Goal: Task Accomplishment & Management: Use online tool/utility

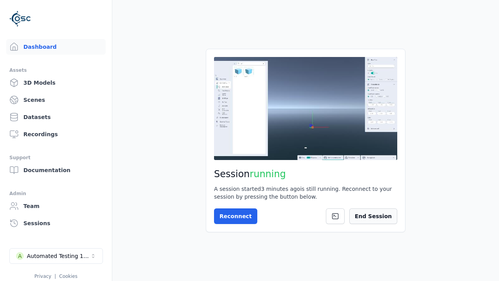
click at [375, 216] on button "End Session" at bounding box center [373, 216] width 48 height 16
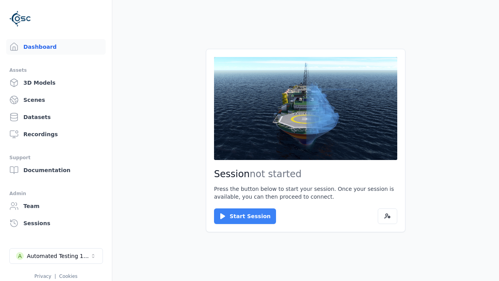
click at [240, 216] on button "Start Session" at bounding box center [245, 216] width 62 height 16
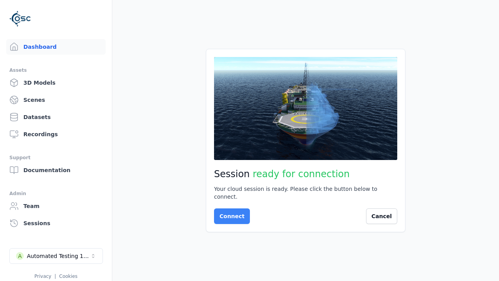
click at [230, 212] on button "Connect" at bounding box center [232, 216] width 36 height 16
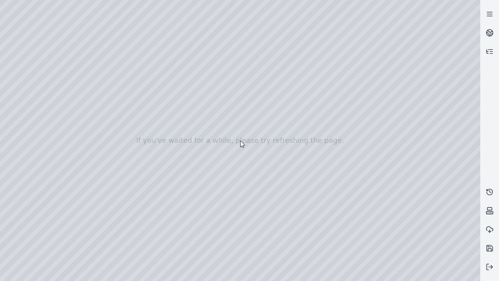
click at [17, 71] on div at bounding box center [240, 140] width 480 height 281
click at [17, 81] on div at bounding box center [240, 140] width 480 height 281
click at [130, 18] on div at bounding box center [240, 140] width 480 height 281
drag, startPoint x: 69, startPoint y: 44, endPoint x: 258, endPoint y: 193, distance: 240.4
click at [258, 193] on div at bounding box center [240, 140] width 480 height 281
